Goal: Transaction & Acquisition: Book appointment/travel/reservation

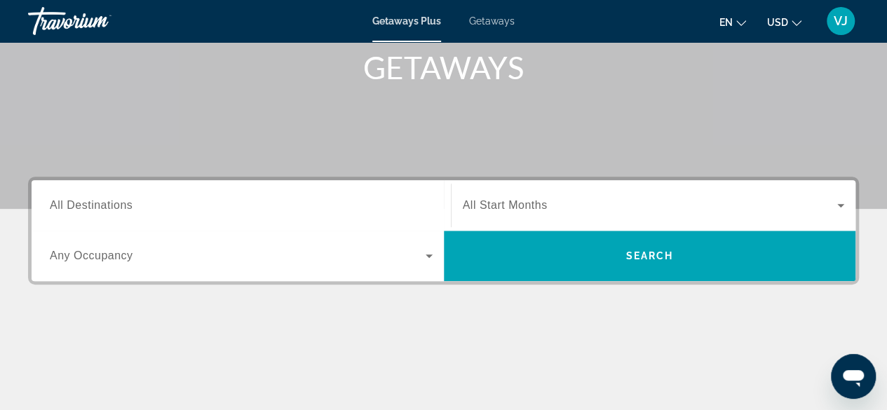
scroll to position [218, 0]
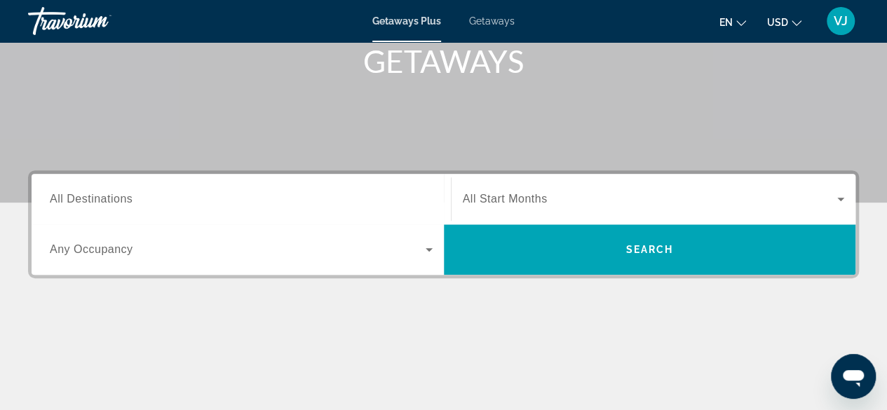
click at [430, 248] on icon "Search widget" at bounding box center [429, 249] width 17 height 17
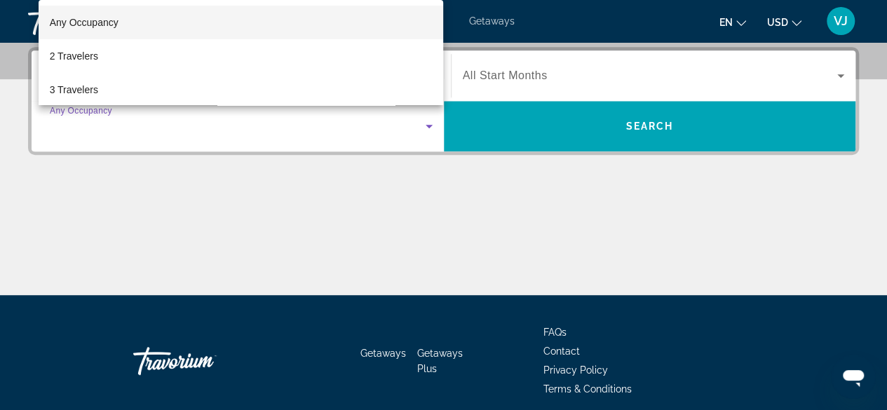
scroll to position [342, 0]
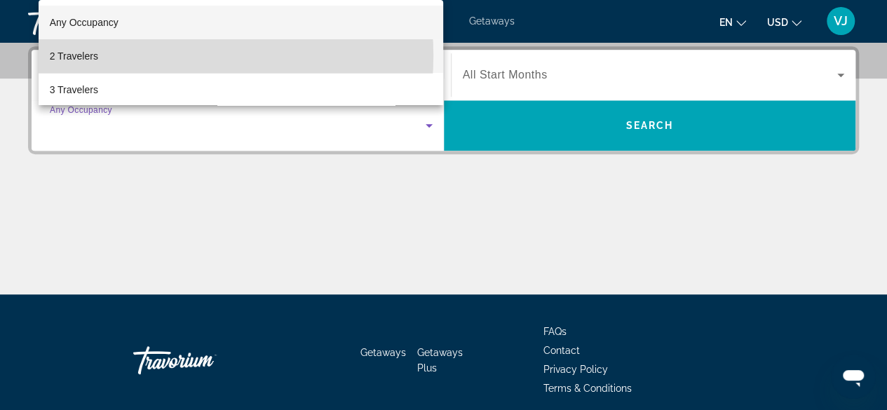
click at [154, 56] on mat-option "2 Travelers" at bounding box center [241, 56] width 405 height 34
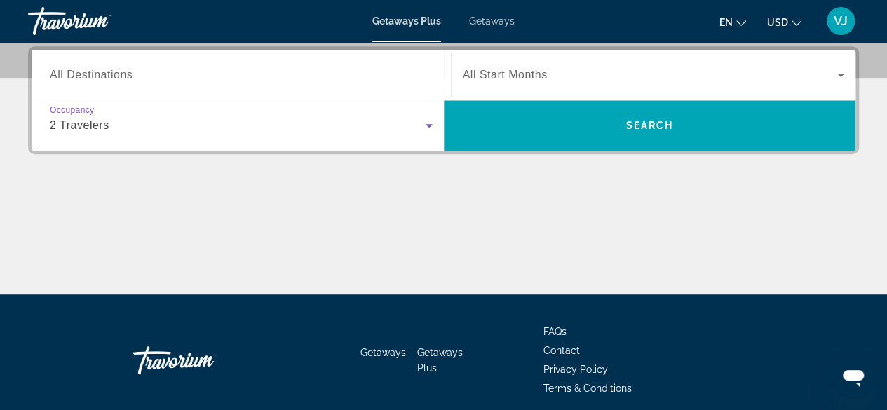
click at [226, 205] on div "Main content" at bounding box center [443, 241] width 831 height 105
click at [842, 72] on icon "Search widget" at bounding box center [840, 75] width 17 height 17
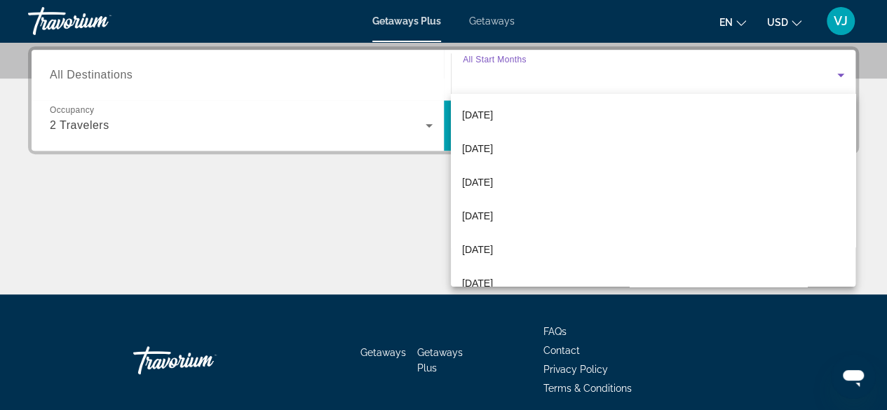
scroll to position [205, 0]
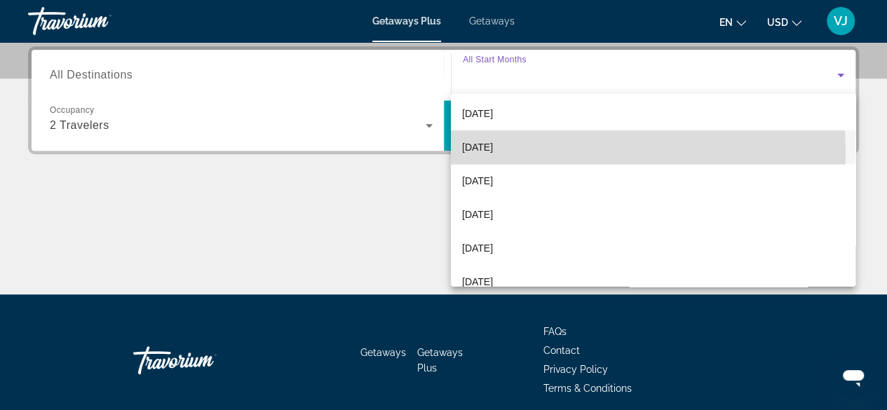
click at [539, 152] on mat-option "[DATE]" at bounding box center [653, 147] width 405 height 34
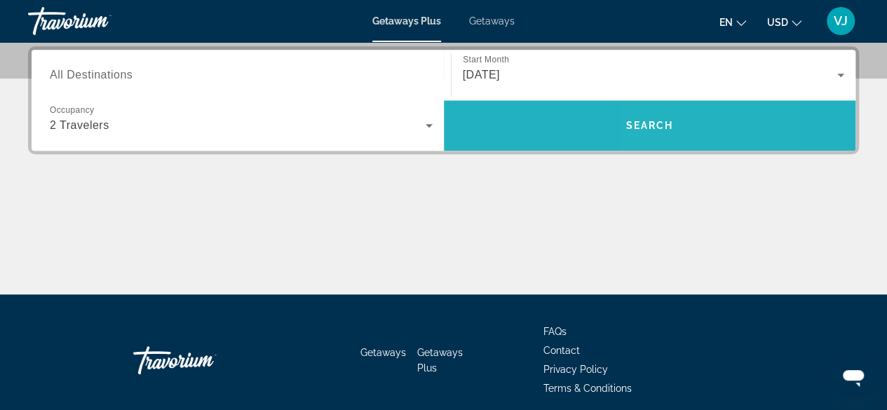
click at [659, 126] on span "Search" at bounding box center [650, 125] width 48 height 11
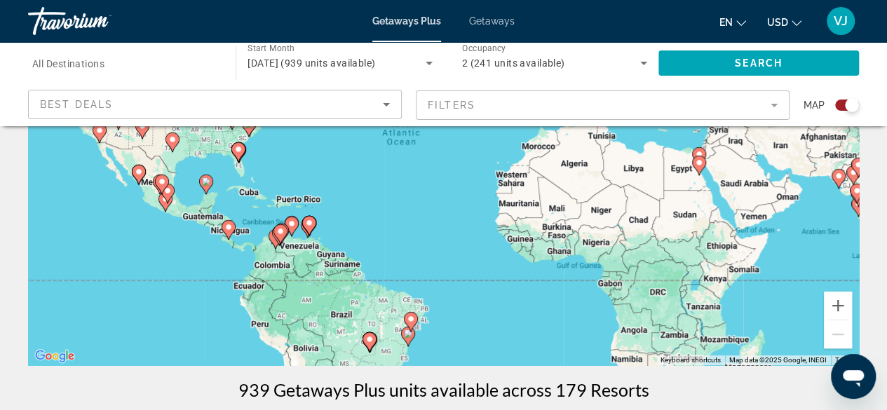
scroll to position [199, 0]
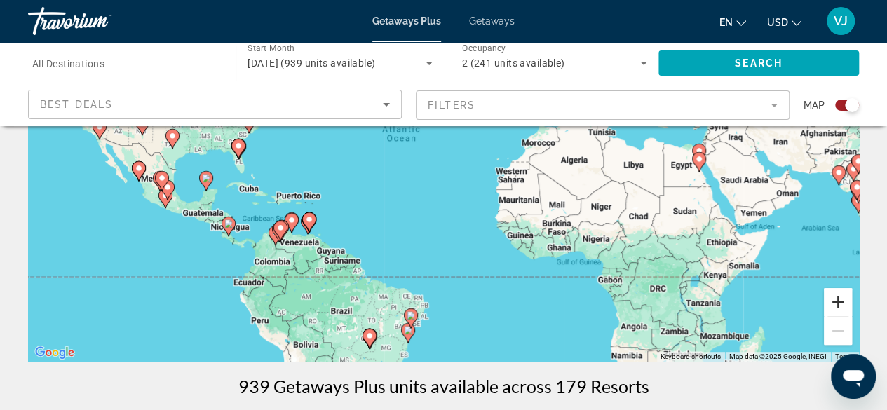
click at [833, 299] on button "Zoom in" at bounding box center [838, 302] width 28 height 28
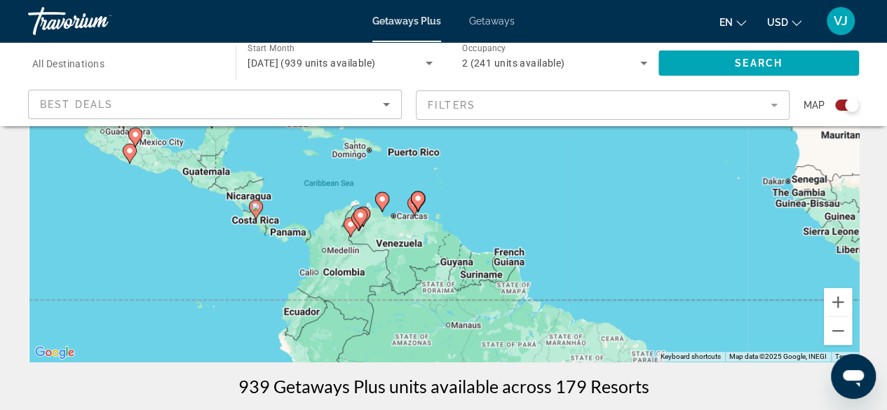
drag, startPoint x: 405, startPoint y: 300, endPoint x: 661, endPoint y: 191, distance: 277.4
click at [661, 191] on div "To activate drag with keyboard, press Alt + Enter. Once in keyboard drag state,…" at bounding box center [443, 151] width 831 height 421
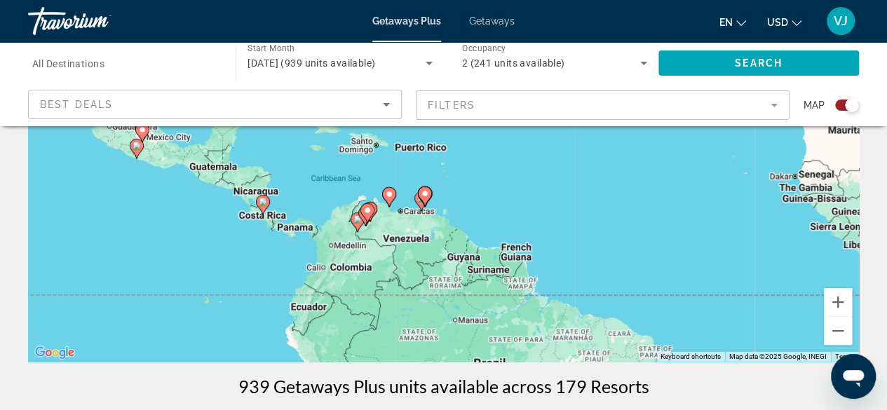
click at [386, 194] on image "Main content" at bounding box center [389, 194] width 8 height 8
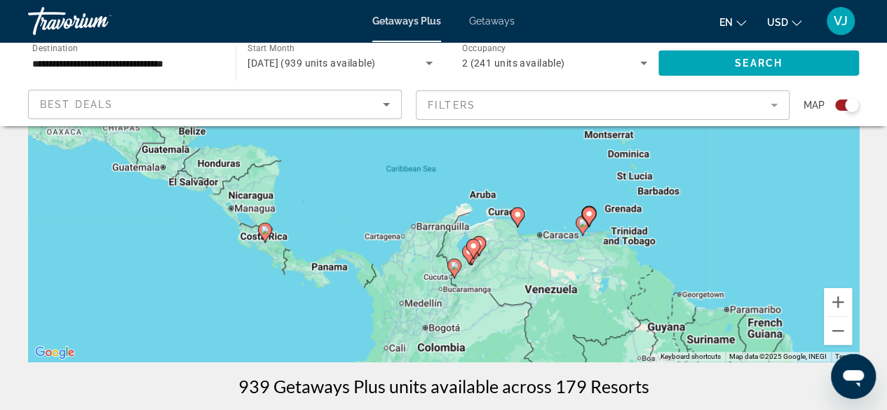
drag, startPoint x: 455, startPoint y: 186, endPoint x: 530, endPoint y: 264, distance: 108.1
click at [530, 264] on div "To activate drag with keyboard, press Alt + Enter. Once in keyboard drag state,…" at bounding box center [443, 151] width 831 height 421
click at [263, 228] on image "Main content" at bounding box center [265, 230] width 8 height 8
type input "**********"
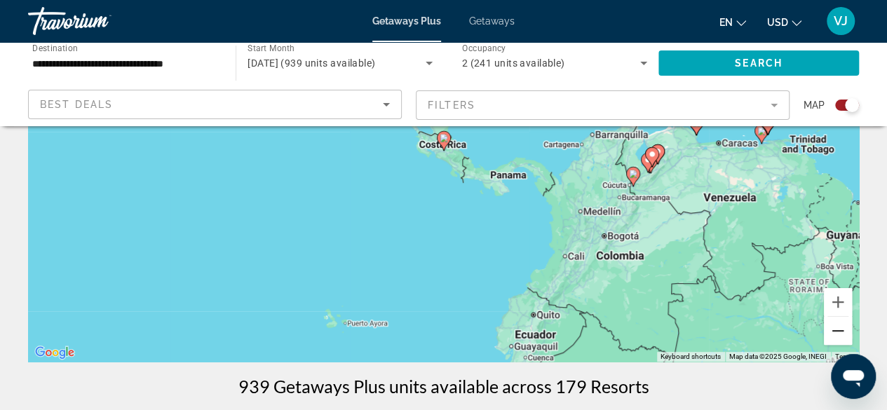
click at [836, 332] on button "Zoom out" at bounding box center [838, 331] width 28 height 28
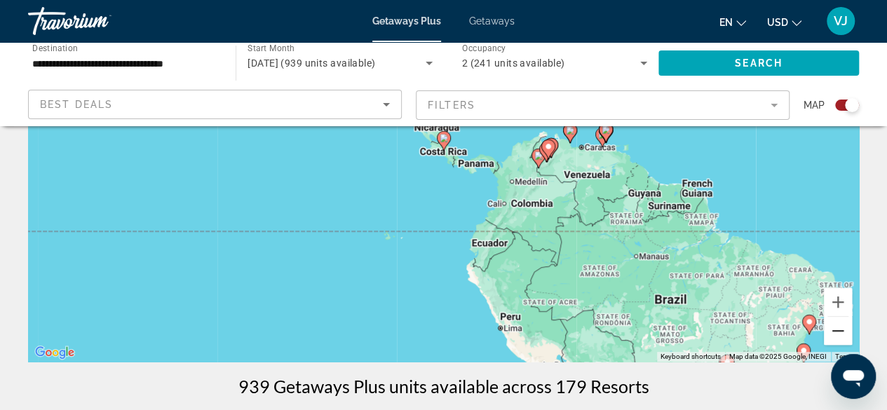
click at [836, 332] on button "Zoom out" at bounding box center [838, 331] width 28 height 28
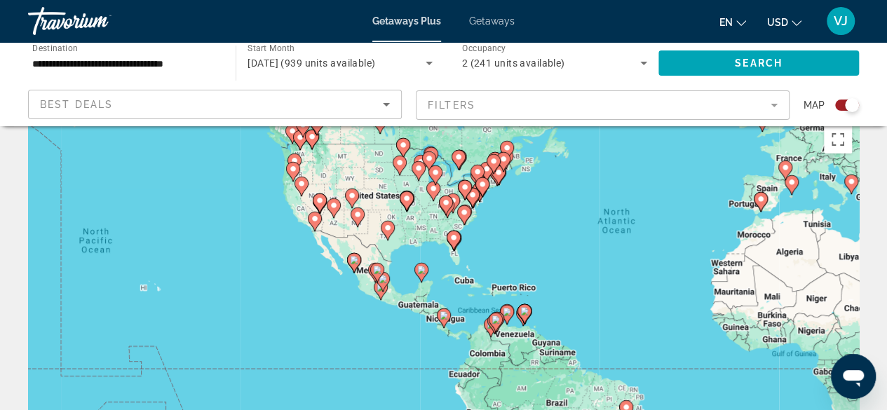
scroll to position [25, 0]
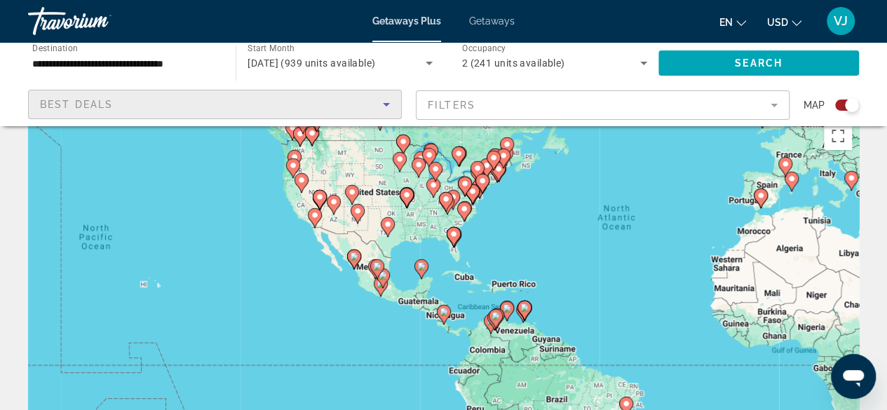
click at [389, 105] on icon "Sort by" at bounding box center [386, 104] width 17 height 17
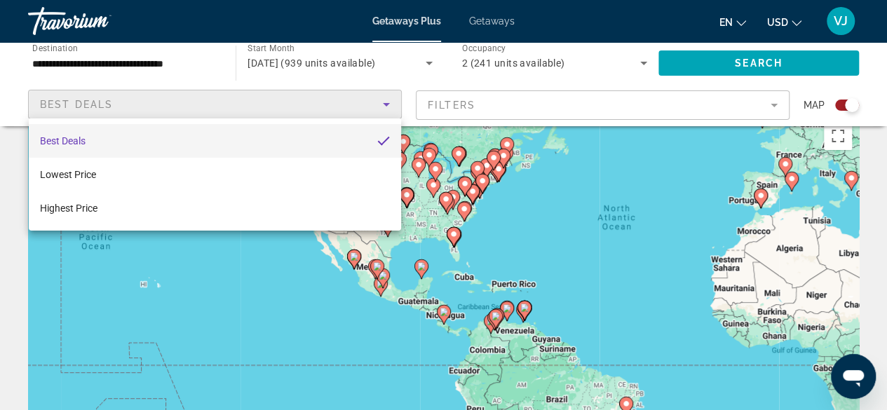
click at [773, 103] on div at bounding box center [443, 205] width 887 height 410
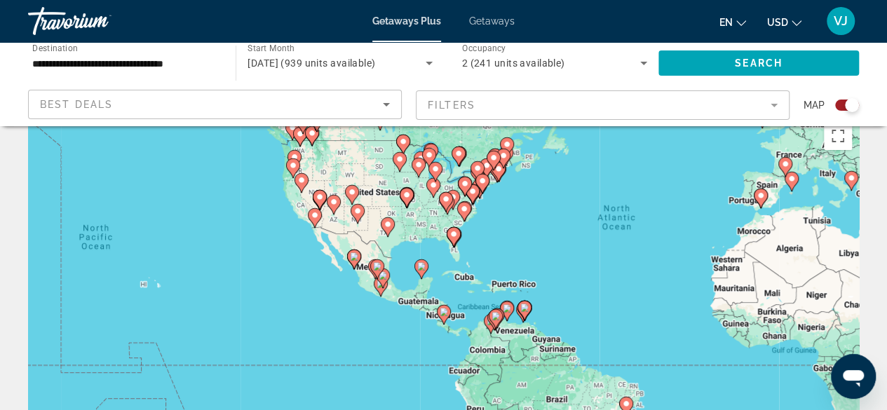
click at [773, 103] on mat-form-field "Filters" at bounding box center [603, 104] width 374 height 29
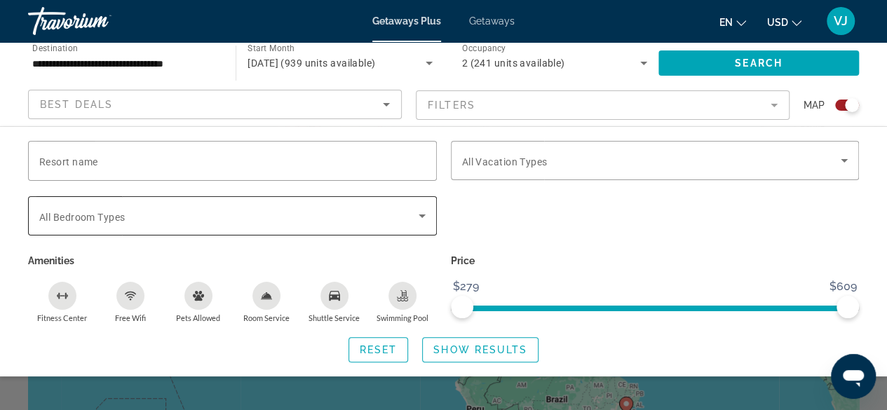
click at [424, 217] on icon "Search widget" at bounding box center [422, 216] width 17 height 17
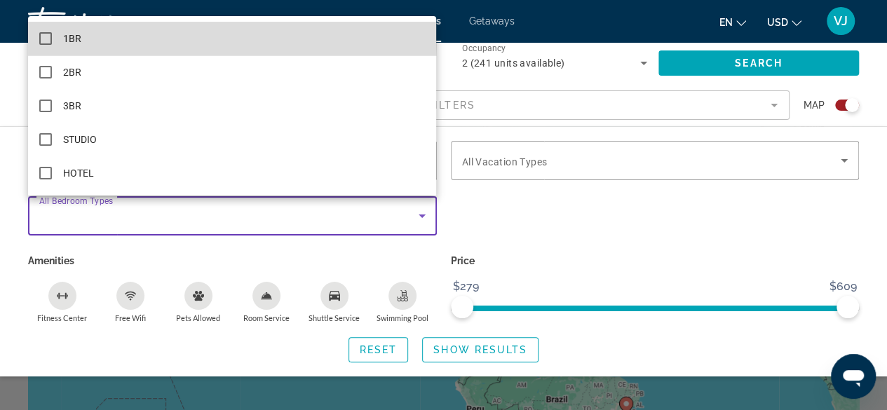
click at [136, 39] on mat-option "1BR" at bounding box center [232, 39] width 408 height 34
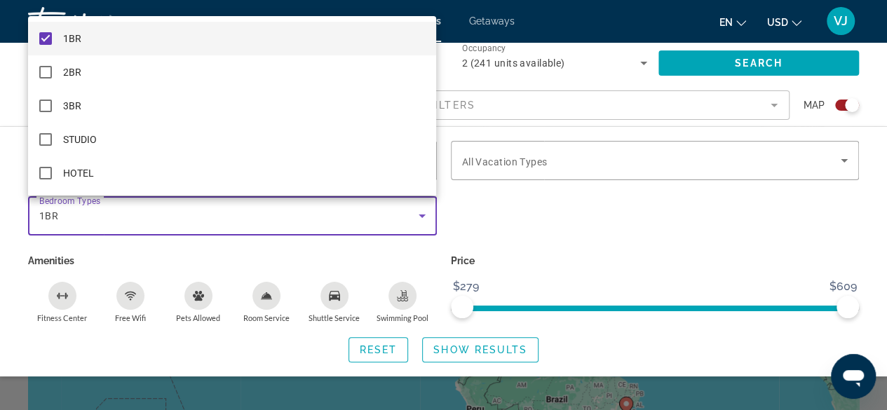
click at [843, 157] on div at bounding box center [443, 205] width 887 height 410
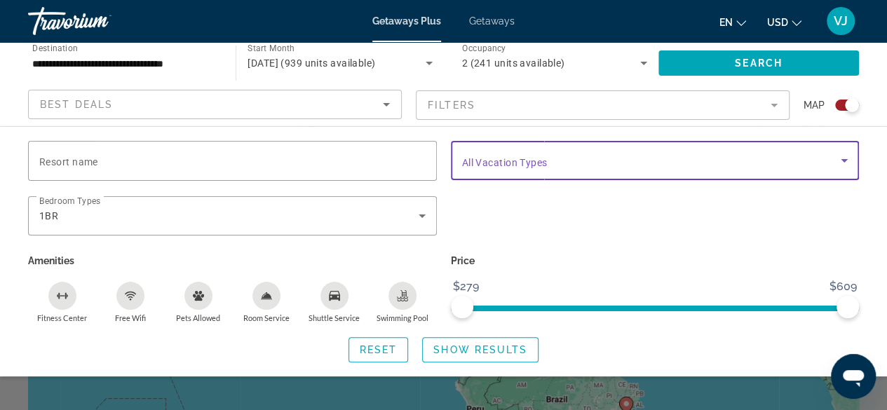
click at [843, 157] on icon "Search widget" at bounding box center [844, 160] width 17 height 17
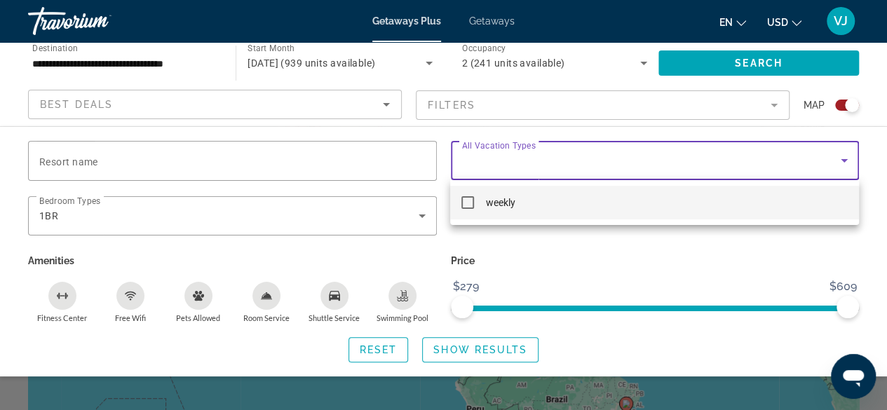
click at [877, 143] on div at bounding box center [443, 205] width 887 height 410
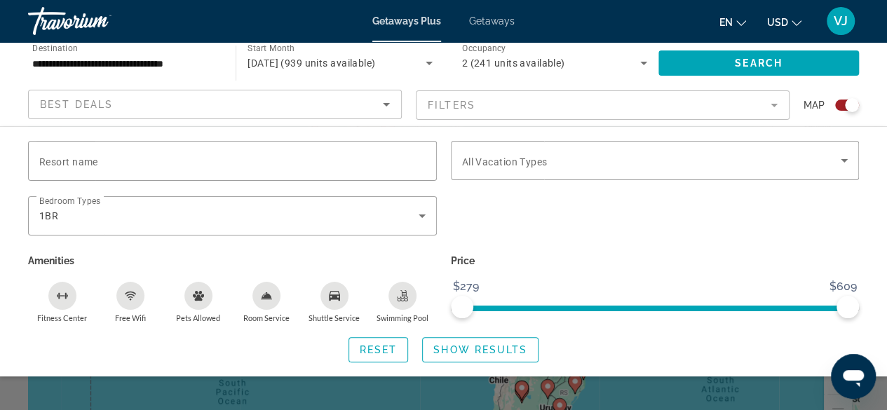
scroll to position [138, 0]
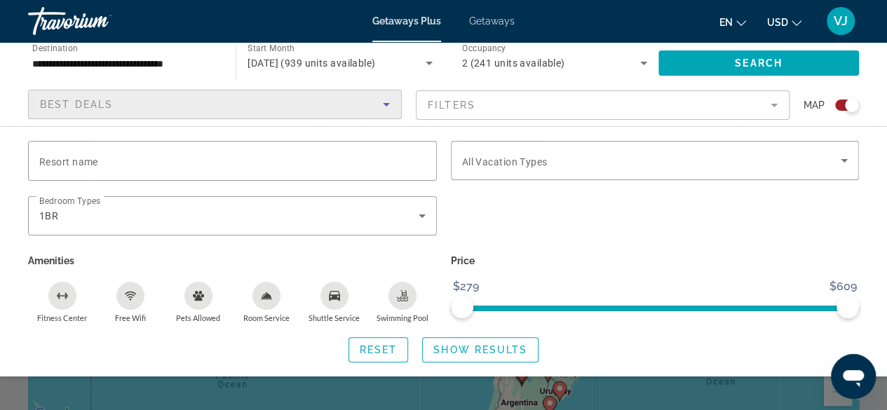
click at [389, 100] on icon "Sort by" at bounding box center [386, 104] width 17 height 17
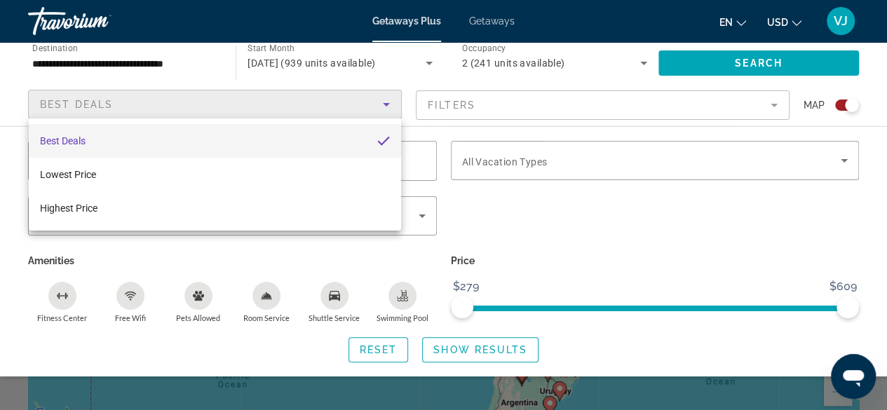
click at [481, 350] on div at bounding box center [443, 205] width 887 height 410
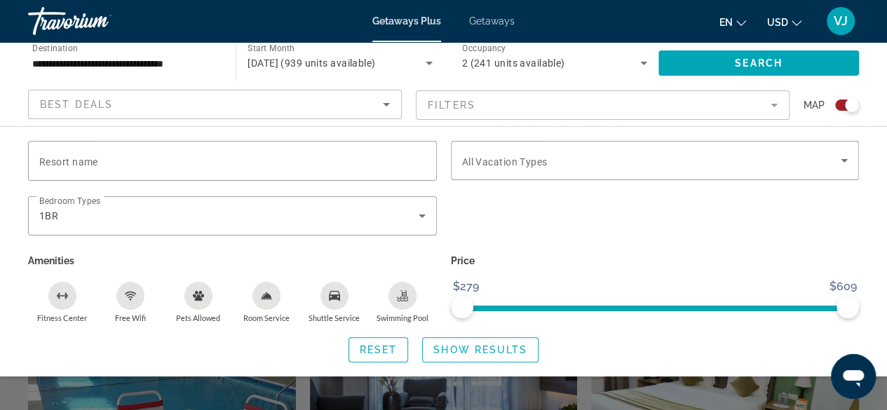
scroll to position [346, 0]
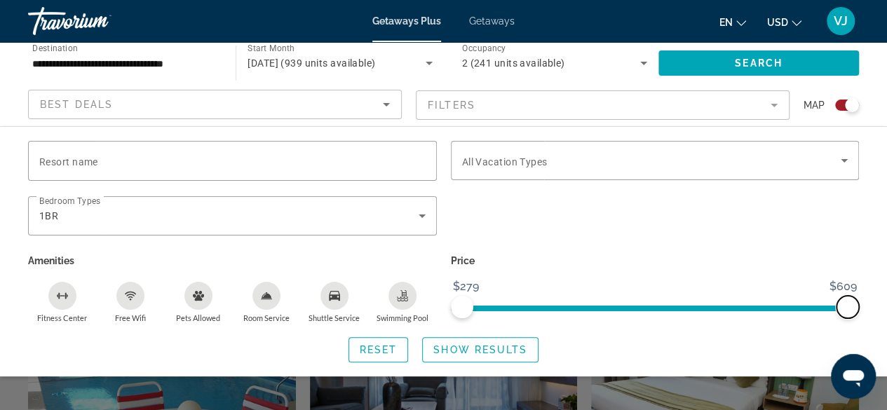
drag, startPoint x: 847, startPoint y: 306, endPoint x: 872, endPoint y: 279, distance: 37.2
click at [872, 279] on div "Resort name Vacation Types All Vacation Types Bedroom Types All Bedroom Types 1…" at bounding box center [443, 252] width 887 height 222
click at [466, 345] on span "Show Results" at bounding box center [480, 349] width 94 height 11
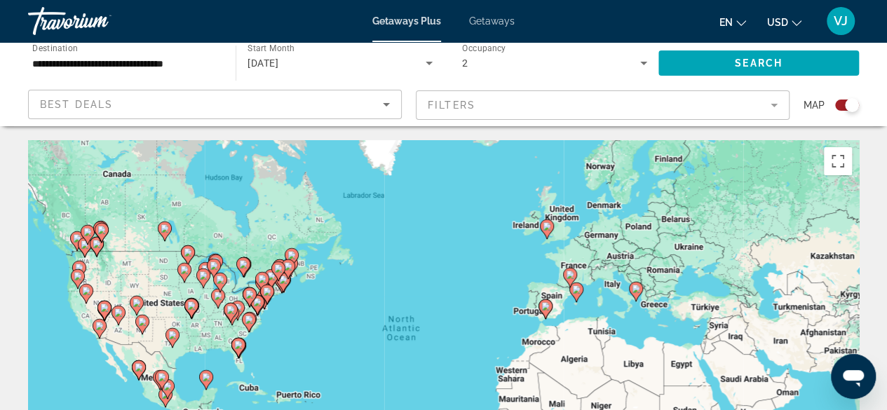
click at [773, 101] on mat-form-field "Filters" at bounding box center [603, 104] width 374 height 29
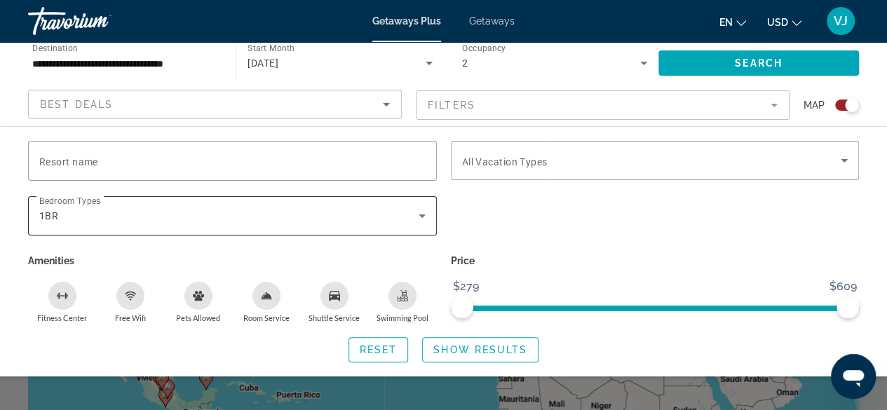
click at [421, 216] on icon "Search widget" at bounding box center [422, 217] width 7 height 4
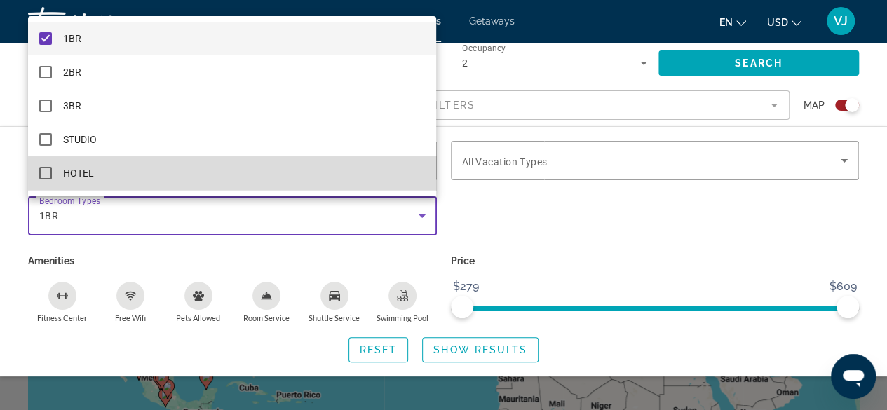
click at [237, 174] on mat-option "HOTEL" at bounding box center [232, 173] width 408 height 34
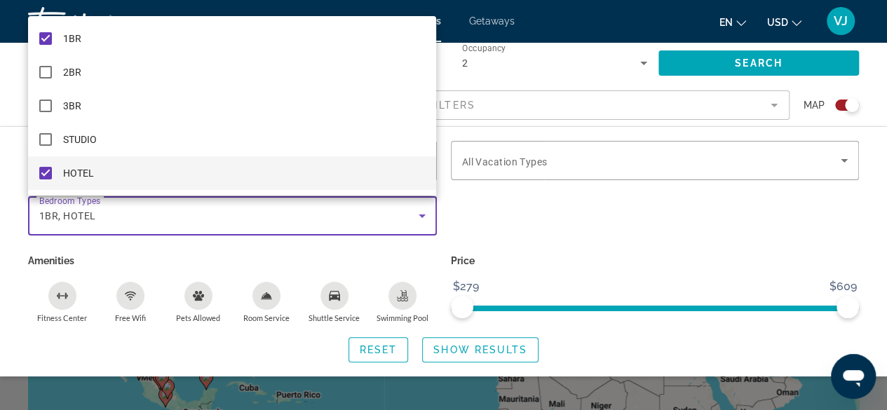
click at [370, 350] on div at bounding box center [443, 205] width 887 height 410
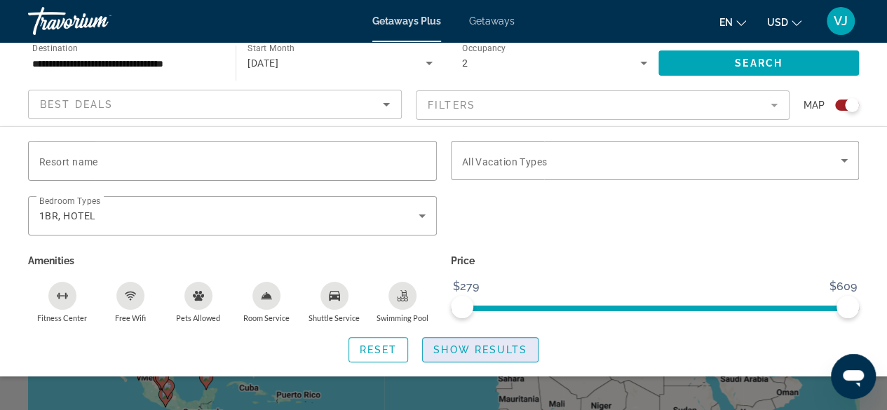
click at [494, 351] on span "Show Results" at bounding box center [480, 349] width 94 height 11
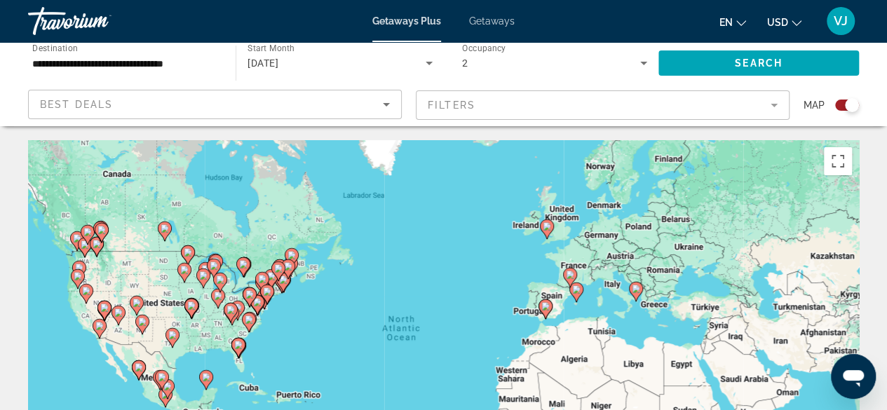
click at [387, 103] on icon "Sort by" at bounding box center [386, 105] width 7 height 4
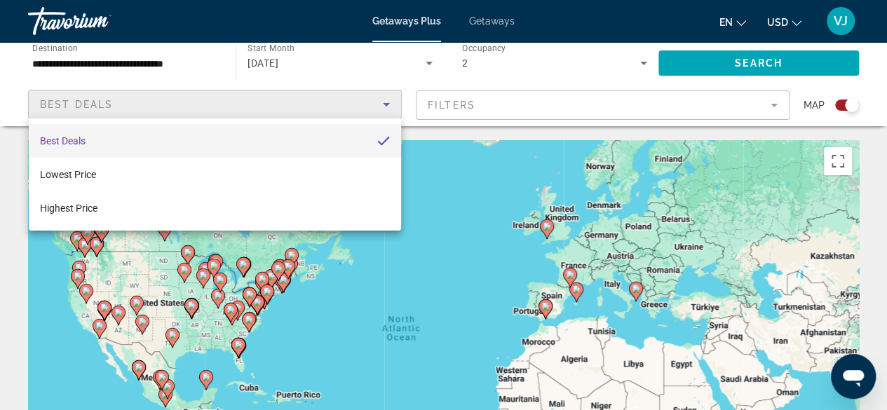
click at [387, 103] on div at bounding box center [443, 205] width 887 height 410
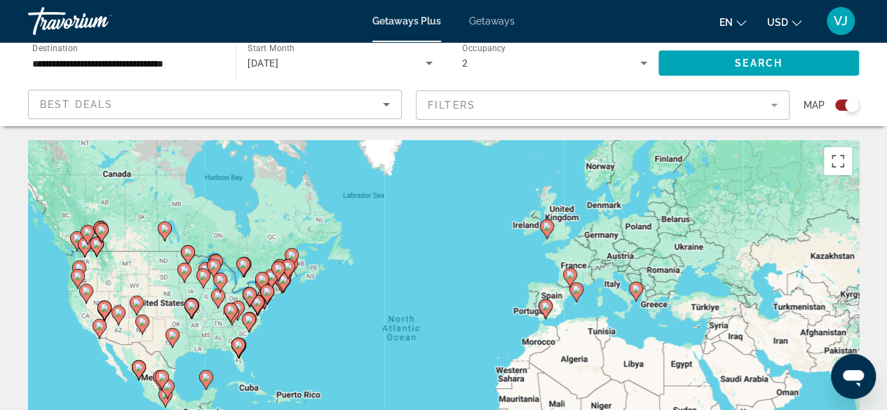
click at [771, 104] on mat-form-field "Filters" at bounding box center [603, 104] width 374 height 29
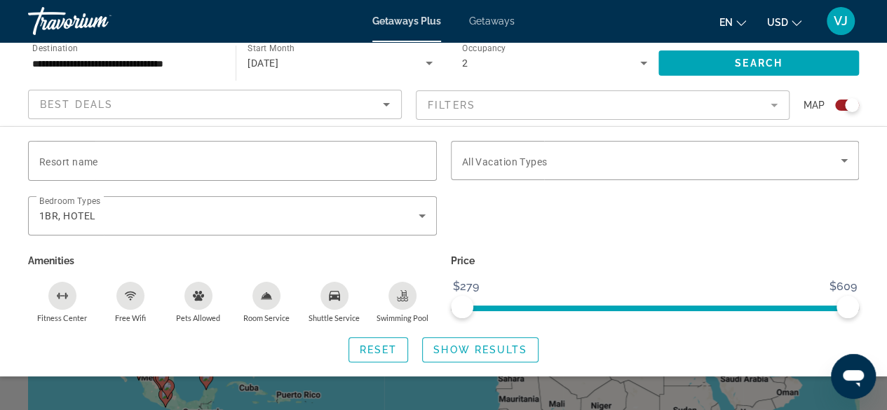
click at [359, 67] on div "[DATE]" at bounding box center [336, 63] width 177 height 17
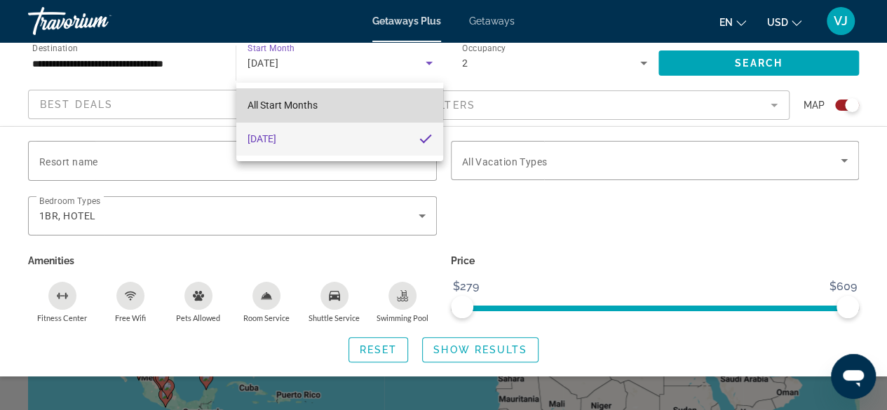
click at [306, 100] on span "All Start Months" at bounding box center [283, 105] width 70 height 11
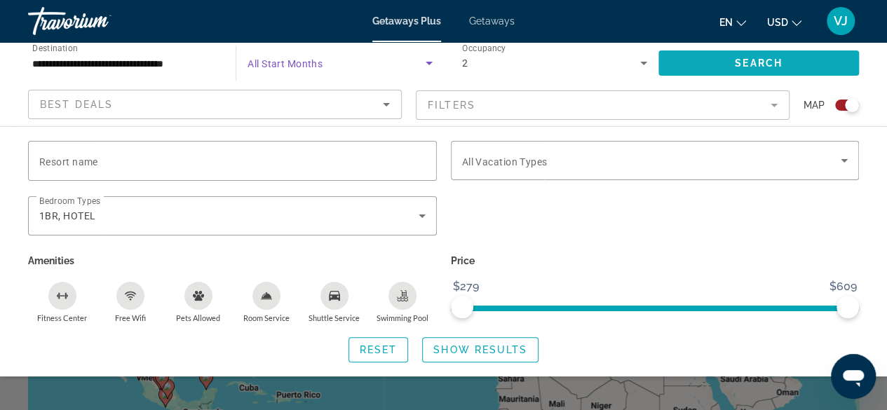
click at [709, 60] on span "Search widget" at bounding box center [758, 63] width 201 height 34
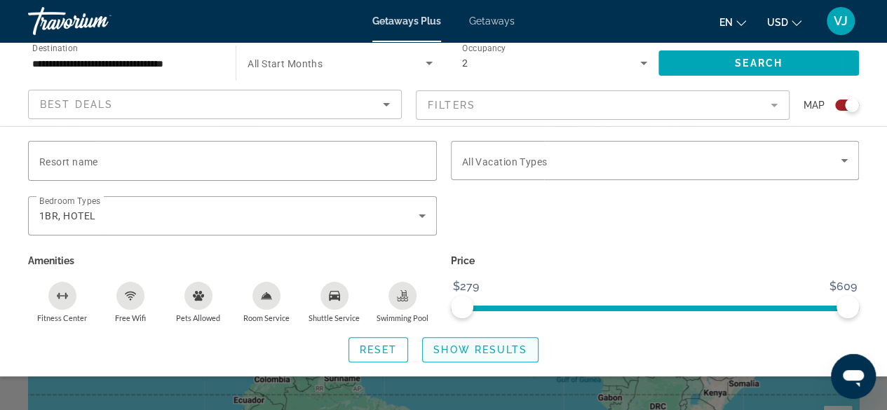
click at [499, 347] on span "Show Results" at bounding box center [480, 349] width 94 height 11
click at [467, 349] on span "Show Results" at bounding box center [480, 349] width 94 height 11
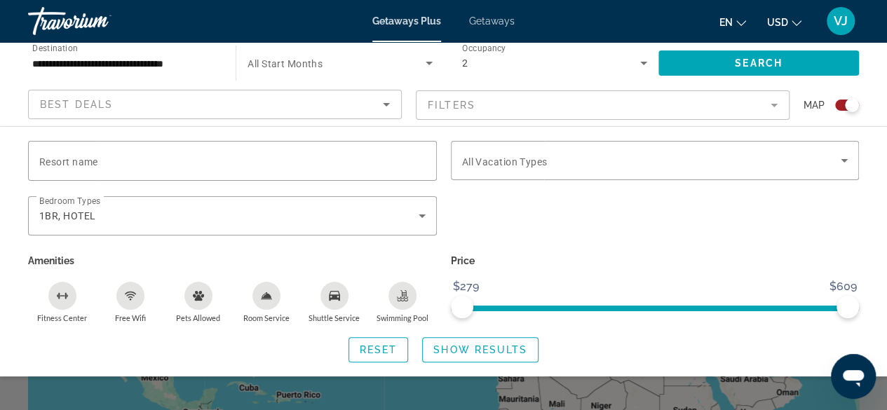
click at [487, 22] on span "Getaways" at bounding box center [492, 20] width 46 height 11
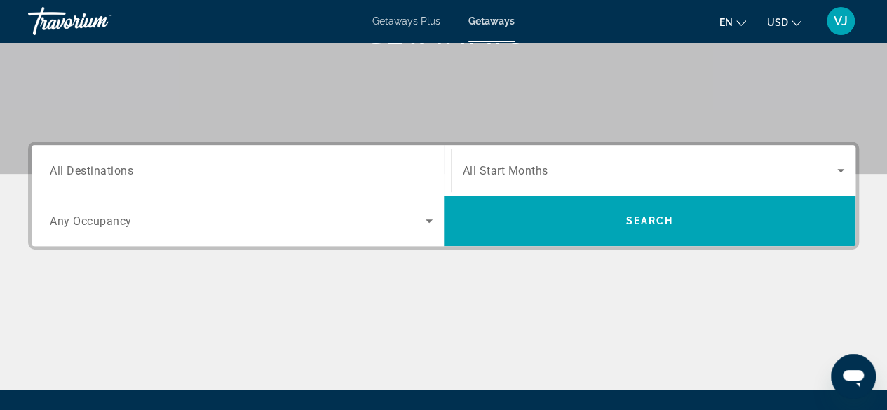
scroll to position [248, 0]
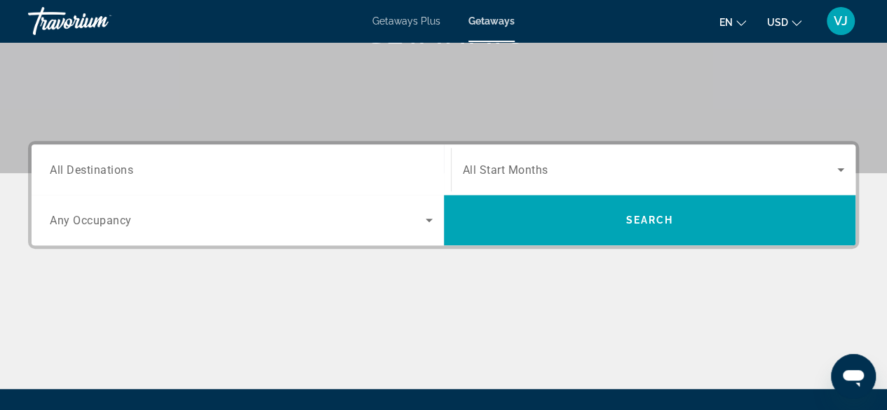
click at [840, 166] on icon "Search widget" at bounding box center [840, 169] width 17 height 17
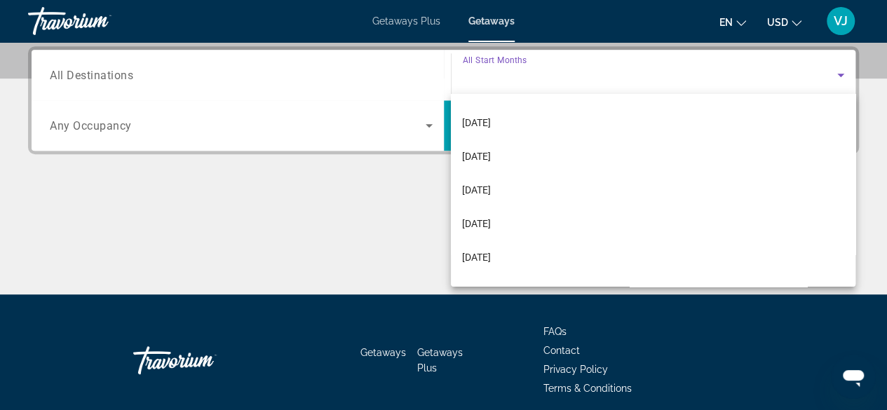
scroll to position [202, 0]
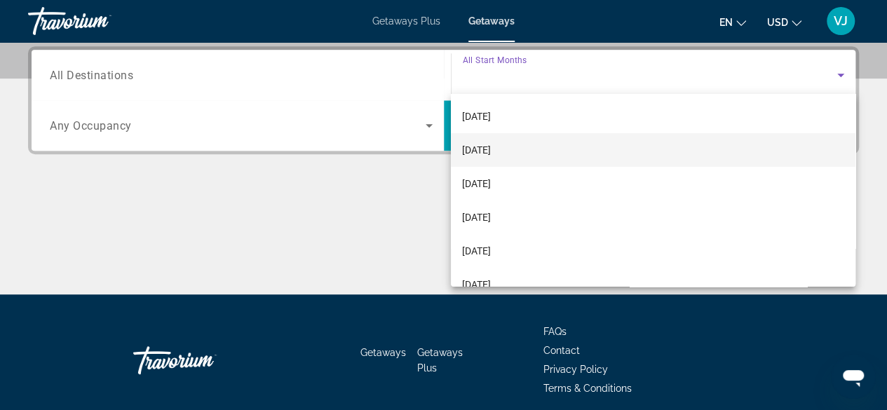
click at [529, 154] on mat-option "[DATE]" at bounding box center [653, 150] width 405 height 34
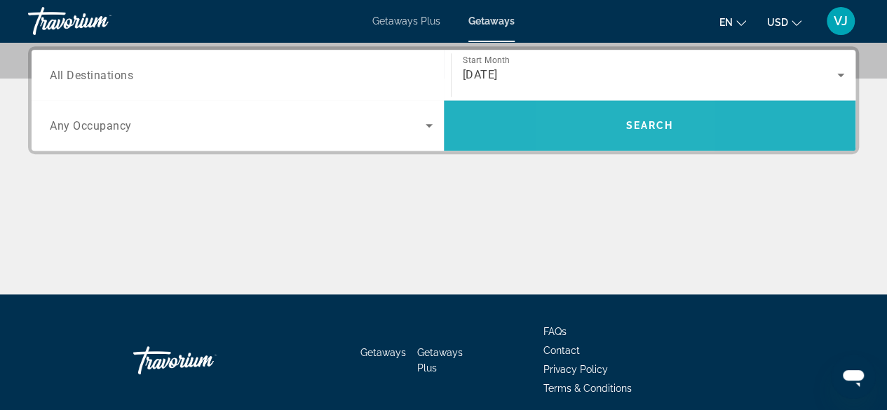
click at [607, 129] on span "Search widget" at bounding box center [650, 126] width 412 height 34
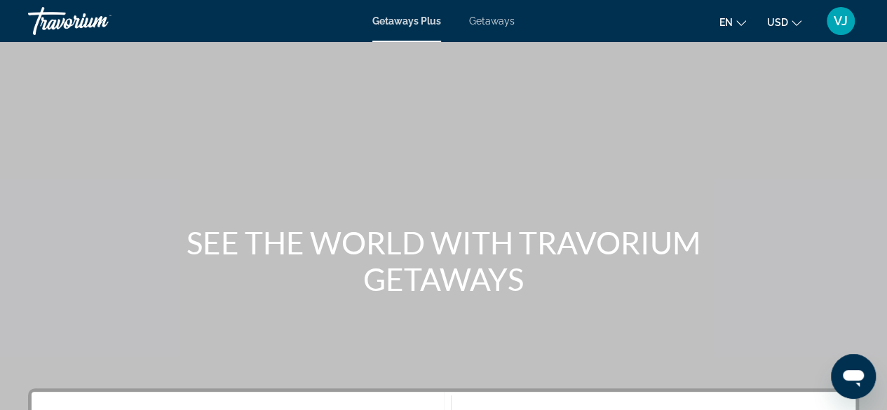
click at [480, 21] on span "Getaways" at bounding box center [492, 20] width 46 height 11
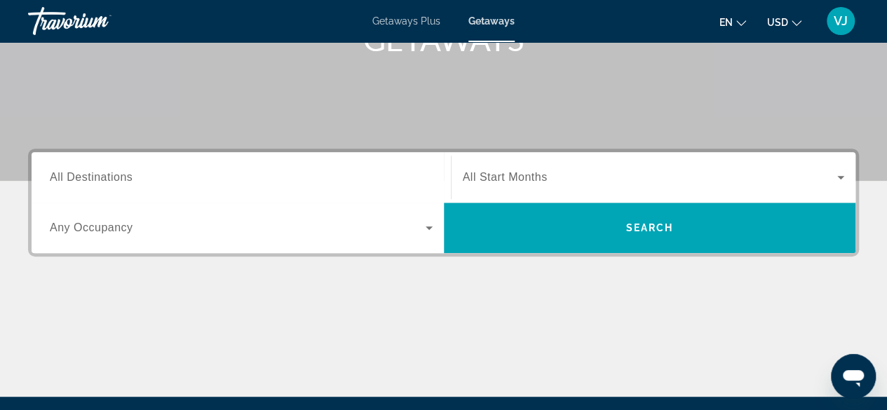
scroll to position [238, 0]
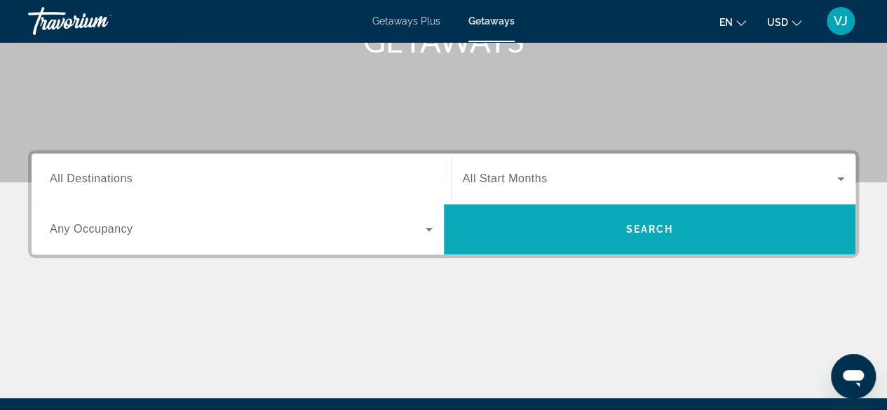
click at [643, 228] on span "Search" at bounding box center [650, 229] width 48 height 11
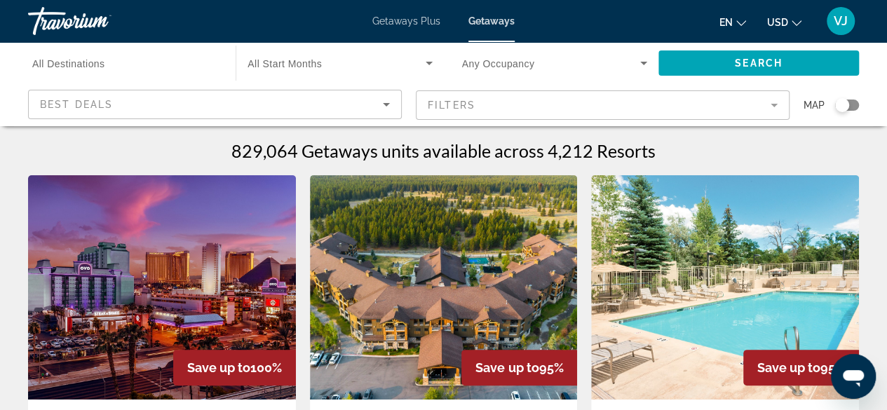
click at [771, 104] on mat-form-field "Filters" at bounding box center [603, 104] width 374 height 29
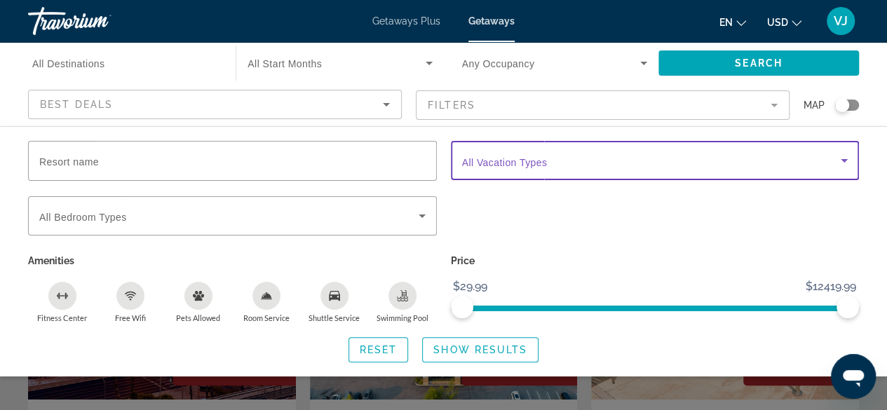
click at [844, 159] on icon "Search widget" at bounding box center [844, 161] width 7 height 4
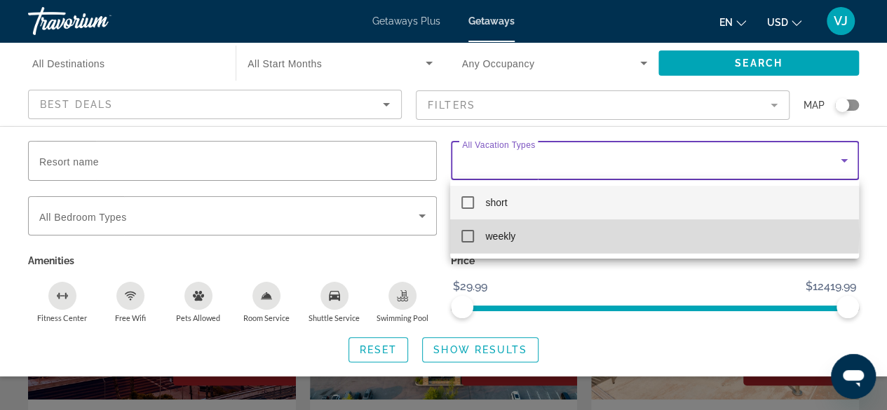
click at [467, 235] on mat-pseudo-checkbox at bounding box center [467, 236] width 13 height 13
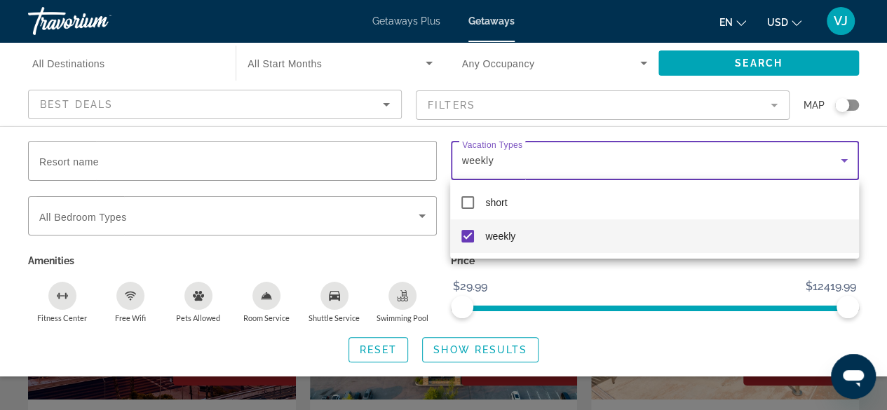
click at [872, 168] on div at bounding box center [443, 205] width 887 height 410
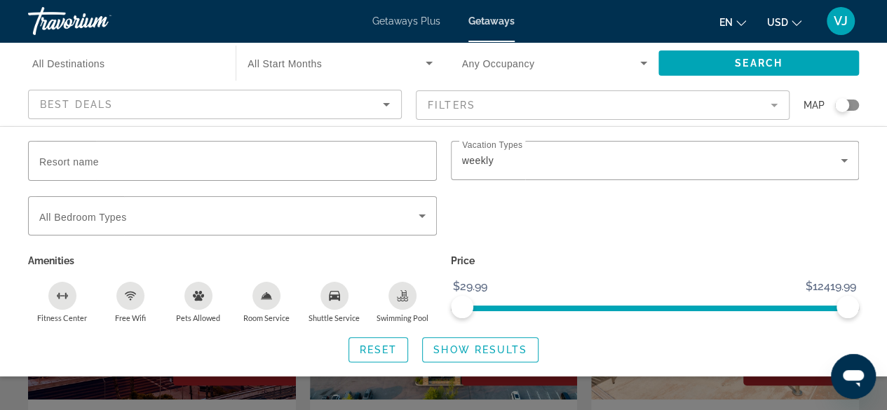
click at [385, 104] on icon "Sort by" at bounding box center [386, 105] width 7 height 4
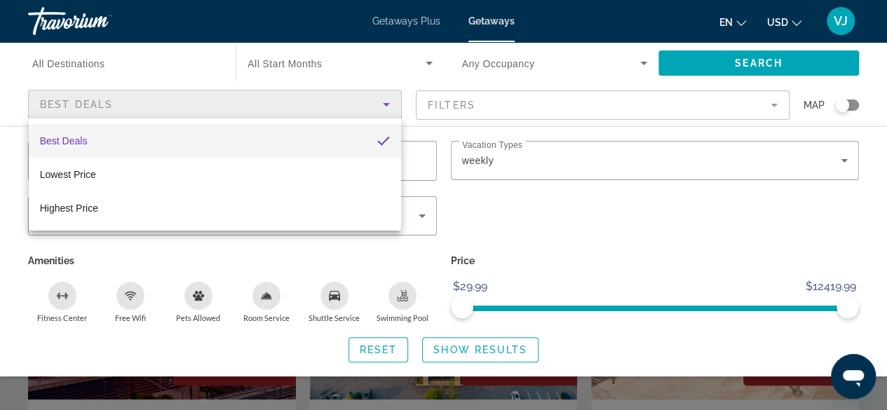
click at [428, 65] on div at bounding box center [443, 205] width 887 height 410
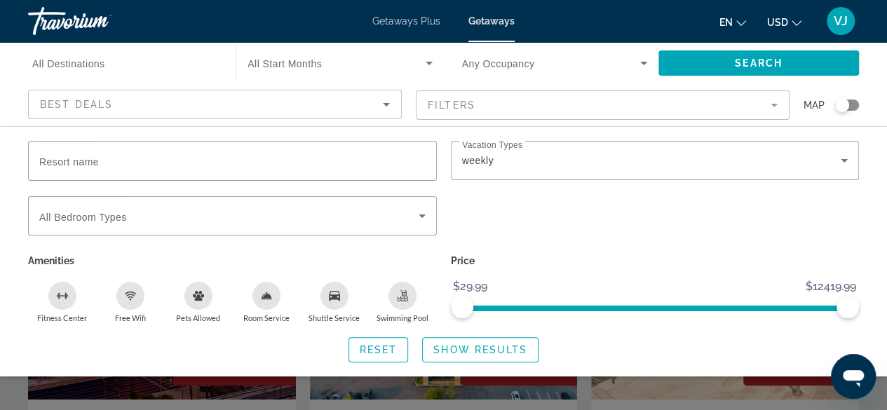
click at [428, 65] on icon "Search widget" at bounding box center [429, 64] width 7 height 4
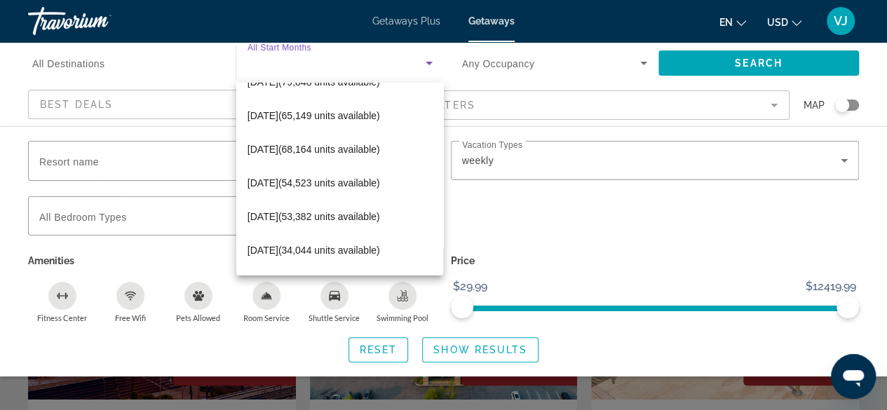
scroll to position [193, 0]
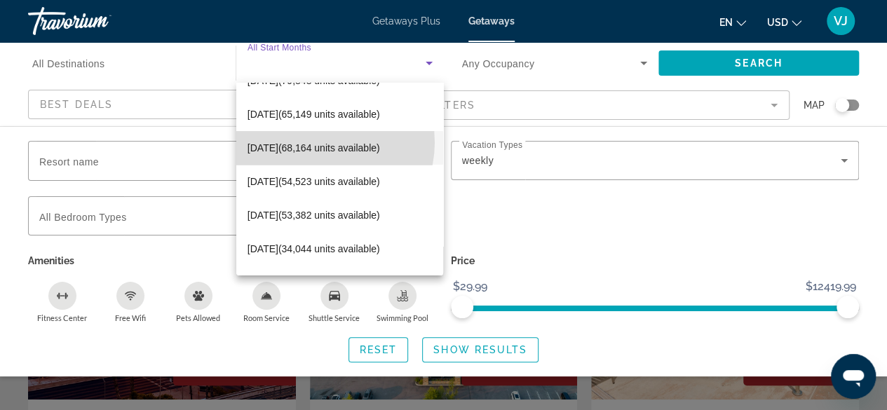
click at [320, 142] on span "March 2026 (68,164 units available)" at bounding box center [314, 148] width 133 height 17
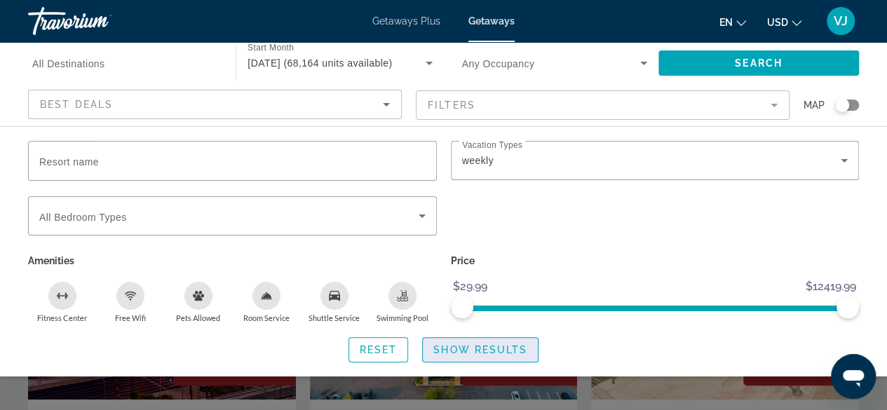
click at [488, 349] on span "Show Results" at bounding box center [480, 349] width 94 height 11
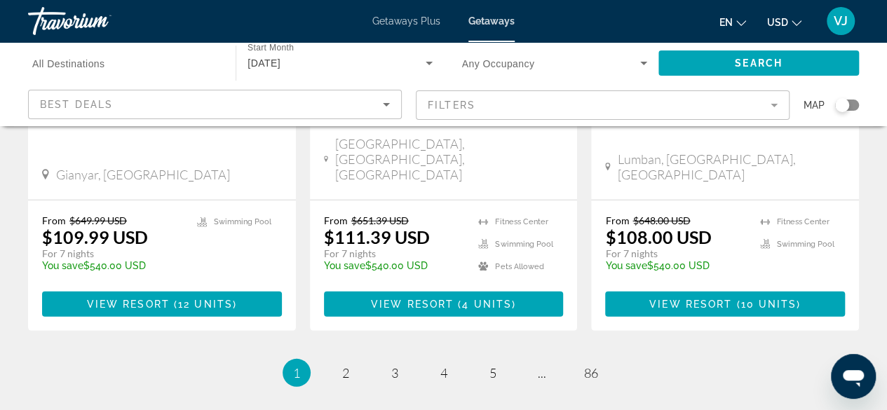
scroll to position [1922, 0]
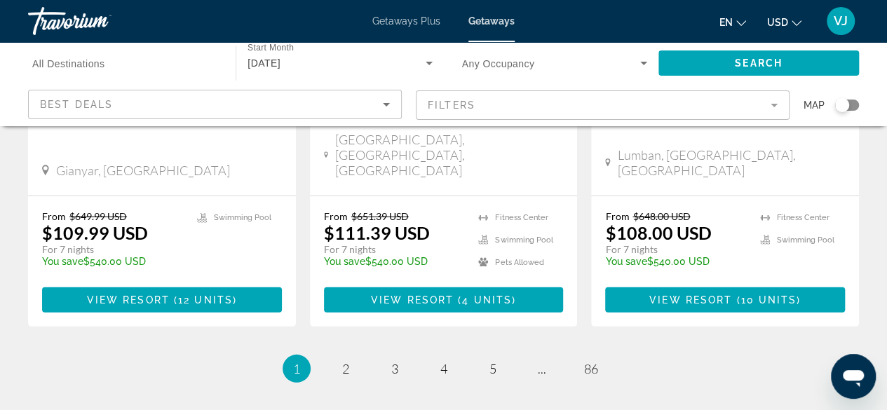
drag, startPoint x: 893, startPoint y: 170, endPoint x: 33, endPoint y: 6, distance: 875.8
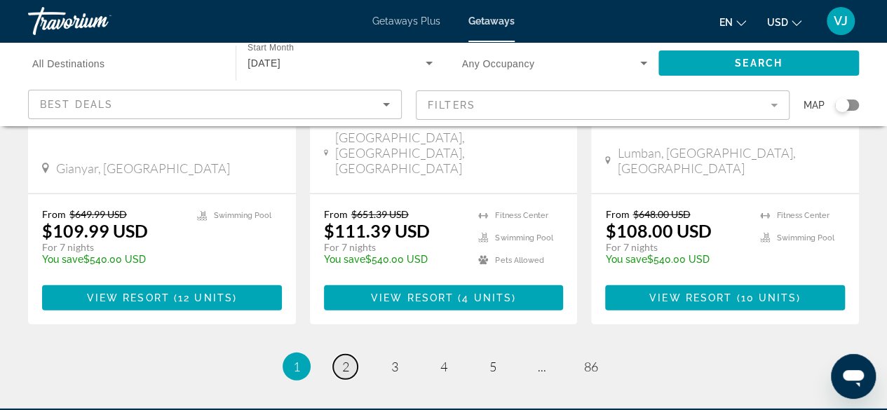
click at [343, 359] on span "2" at bounding box center [345, 366] width 7 height 15
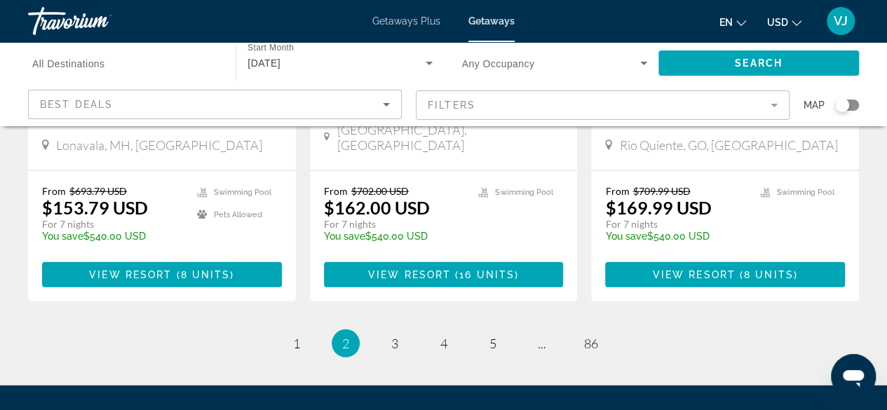
scroll to position [1857, 0]
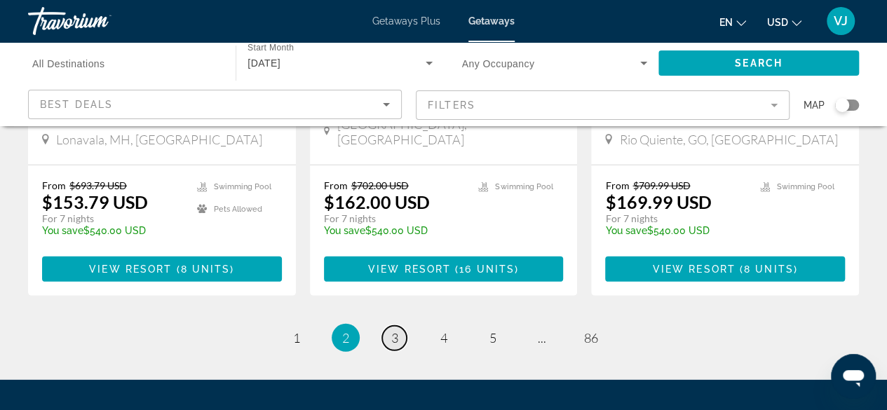
click at [393, 330] on span "3" at bounding box center [394, 337] width 7 height 15
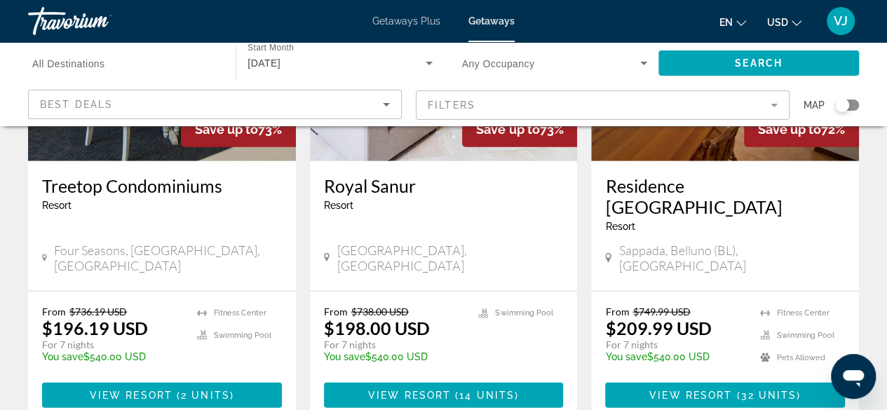
scroll to position [1811, 0]
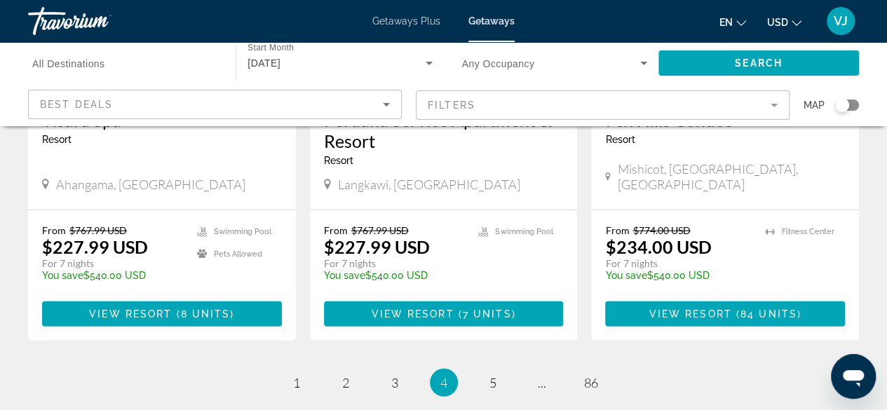
scroll to position [1873, 0]
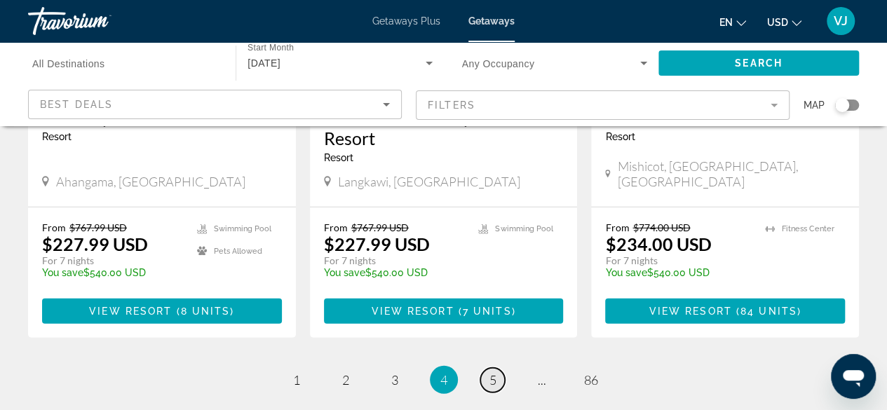
click at [495, 372] on span "5" at bounding box center [492, 379] width 7 height 15
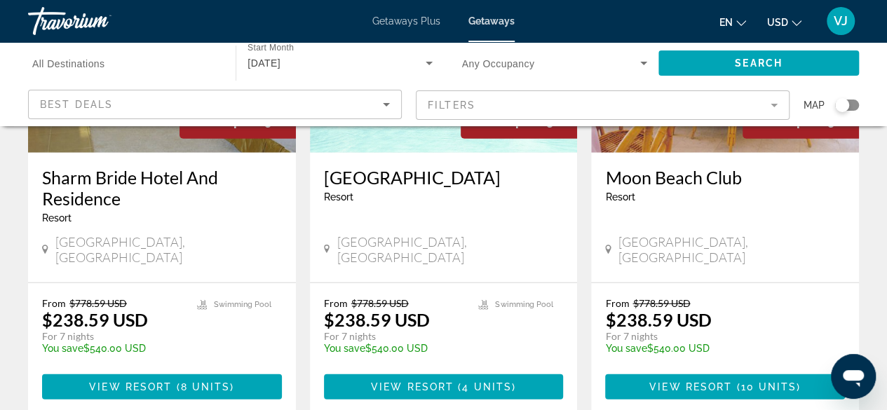
scroll to position [1813, 0]
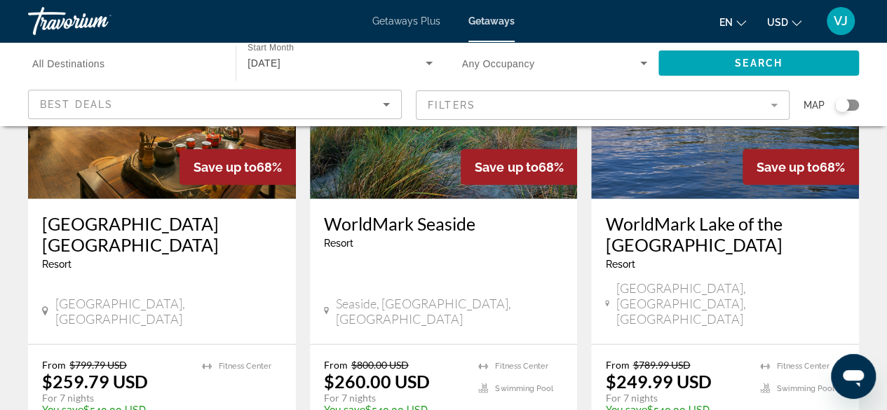
scroll to position [1777, 0]
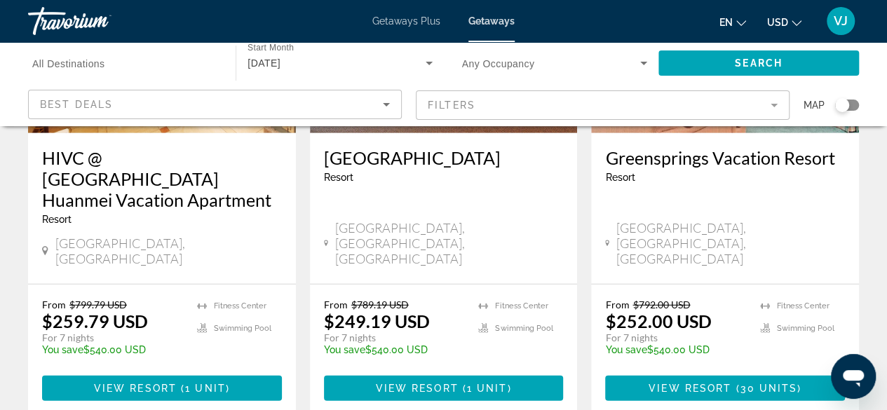
scroll to position [1833, 0]
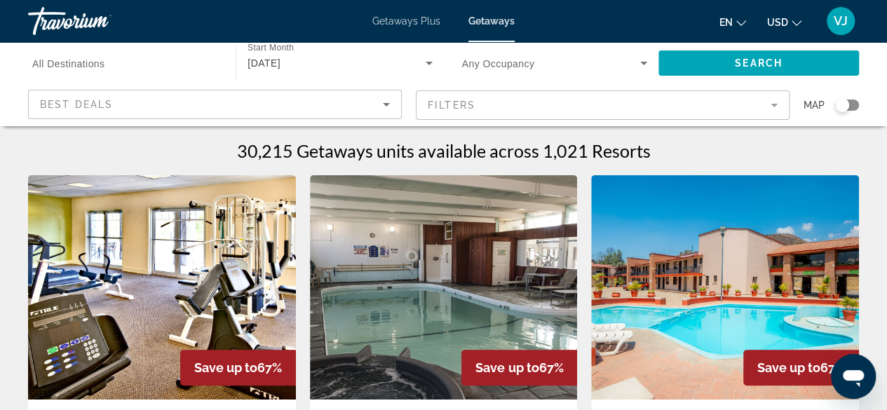
drag, startPoint x: 843, startPoint y: 104, endPoint x: 871, endPoint y: 102, distance: 28.1
click at [871, 102] on app-map-search-filters "Best Deals Filters Map" at bounding box center [443, 105] width 859 height 42
click at [854, 107] on div "Search widget" at bounding box center [847, 105] width 24 height 11
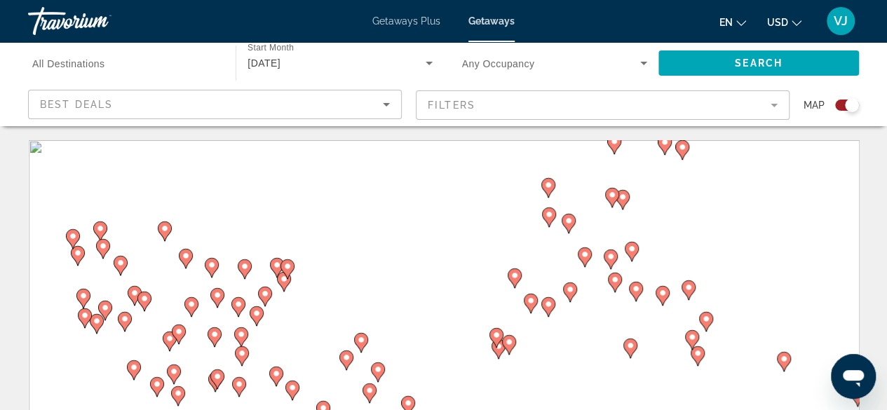
click at [854, 107] on div "Search widget" at bounding box center [852, 105] width 14 height 14
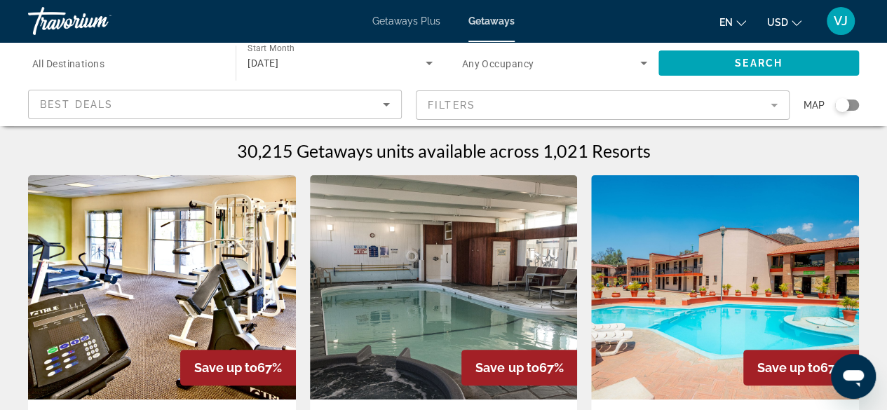
click at [854, 107] on div "Search widget" at bounding box center [847, 105] width 24 height 11
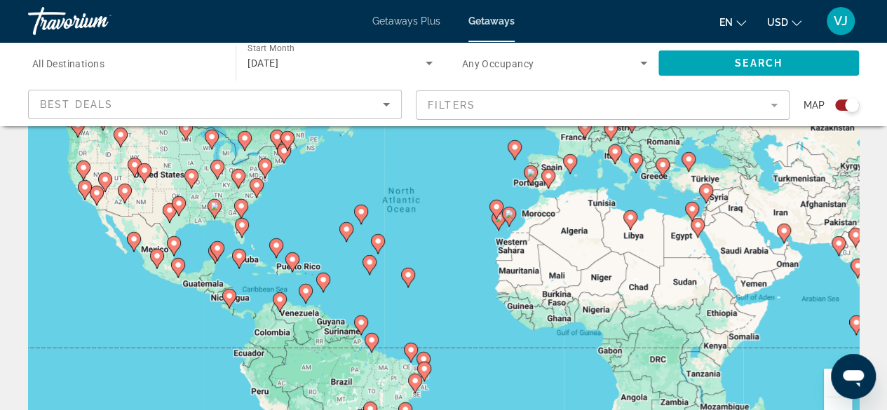
scroll to position [146, 0]
